Goal: Task Accomplishment & Management: Use online tool/utility

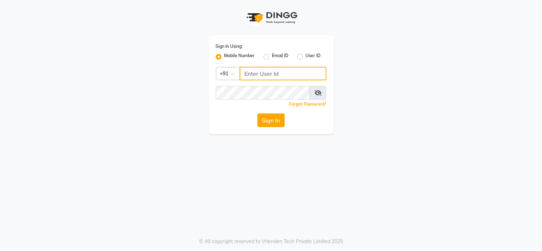
type input "8815795350"
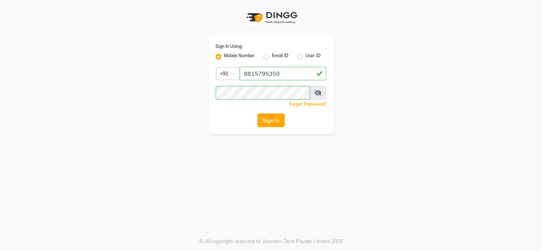
click at [279, 118] on button "Sign In" at bounding box center [271, 121] width 27 height 14
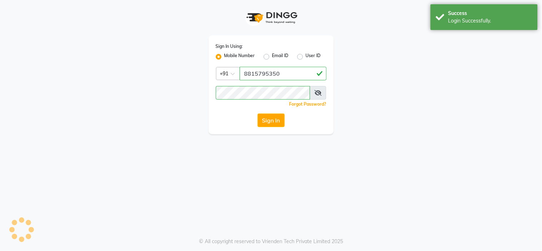
select select "service"
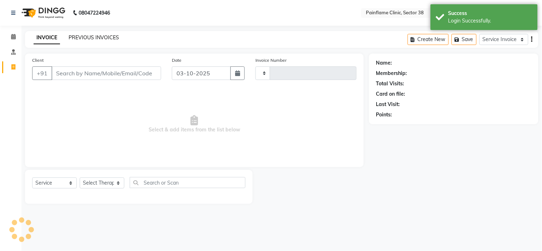
select select "en"
select select "3964"
type input "11780"
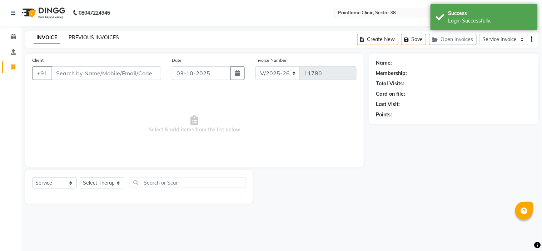
click at [94, 38] on link "PREVIOUS INVOICES" at bounding box center [94, 37] width 50 height 6
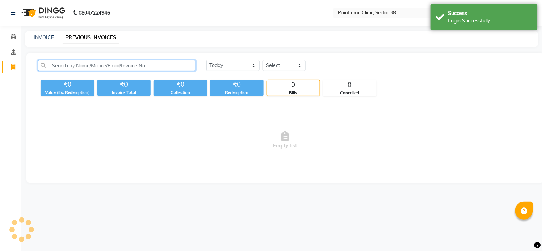
click at [88, 64] on input "text" at bounding box center [117, 65] width 158 height 11
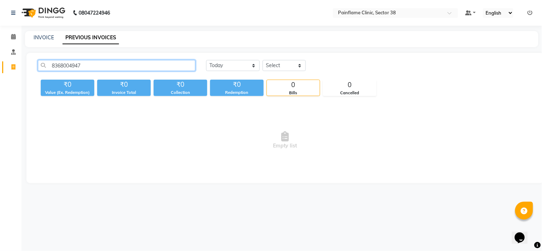
click at [66, 65] on input "8368004947" at bounding box center [117, 65] width 158 height 11
click at [98, 64] on input "8368004947" at bounding box center [117, 65] width 158 height 11
click at [76, 66] on input "8368004947" at bounding box center [117, 65] width 158 height 11
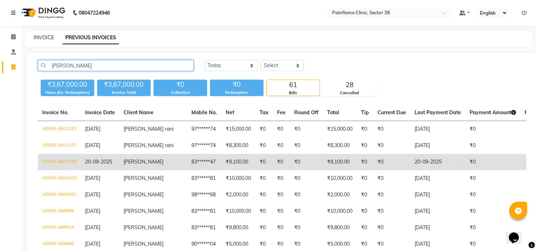
type input "[PERSON_NAME]"
click at [143, 156] on td "[PERSON_NAME]" at bounding box center [153, 162] width 68 height 16
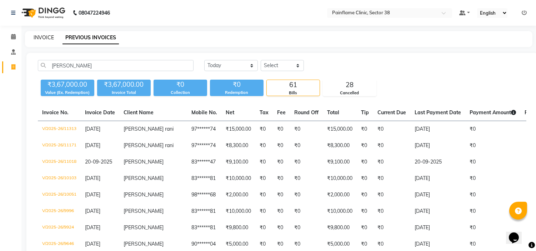
click at [42, 34] on link "INVOICE" at bounding box center [44, 37] width 20 height 6
select select "service"
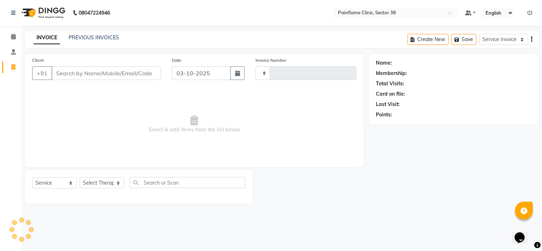
type input "11780"
select select "3964"
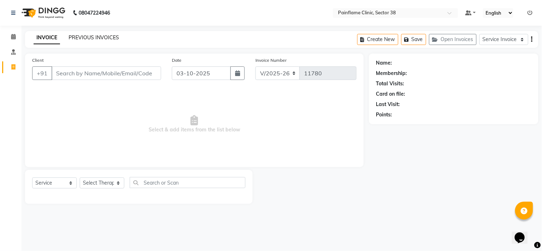
click at [95, 38] on link "PREVIOUS INVOICES" at bounding box center [94, 37] width 50 height 6
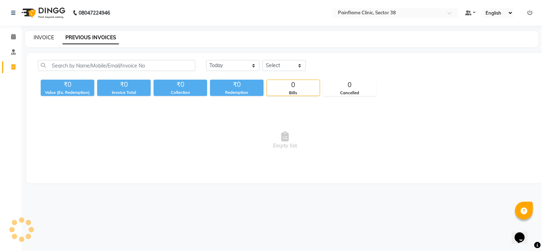
click at [45, 36] on link "INVOICE" at bounding box center [44, 37] width 20 height 6
select select "3964"
select select "service"
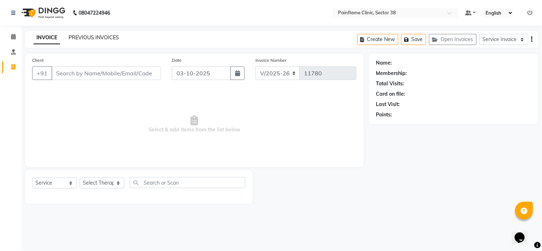
click at [98, 36] on link "PREVIOUS INVOICES" at bounding box center [94, 37] width 50 height 6
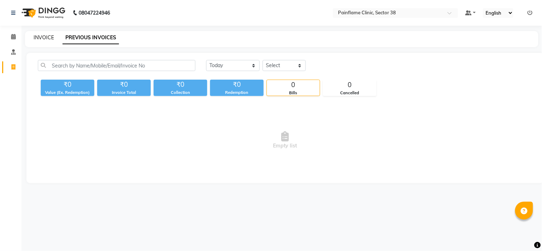
click at [41, 34] on link "INVOICE" at bounding box center [44, 37] width 20 height 6
select select "service"
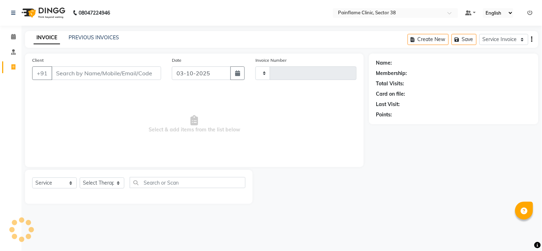
type input "11780"
select select "3964"
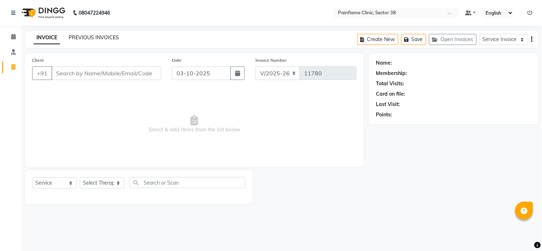
click at [99, 40] on link "PREVIOUS INVOICES" at bounding box center [94, 37] width 50 height 6
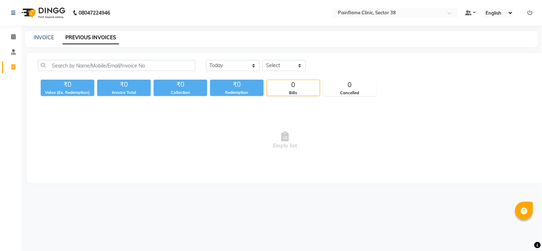
drag, startPoint x: 99, startPoint y: 40, endPoint x: 45, endPoint y: 33, distance: 54.4
click at [45, 33] on div "INVOICE PREVIOUS INVOICES" at bounding box center [281, 39] width 513 height 16
click at [47, 39] on link "INVOICE" at bounding box center [44, 37] width 20 height 6
select select "service"
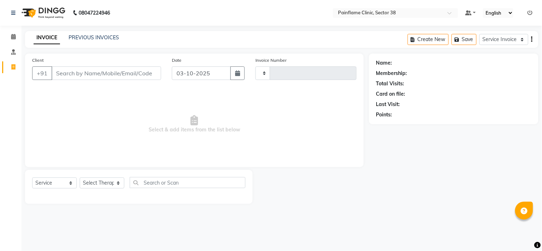
type input "11780"
select select "3964"
click at [91, 38] on link "PREVIOUS INVOICES" at bounding box center [94, 37] width 50 height 6
